Goal: Information Seeking & Learning: Learn about a topic

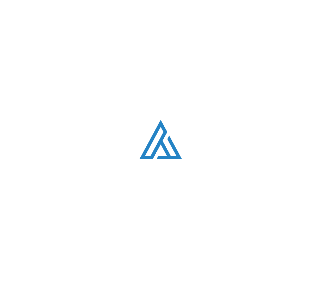
scroll to position [2043, 0]
